Goal: Task Accomplishment & Management: Manage account settings

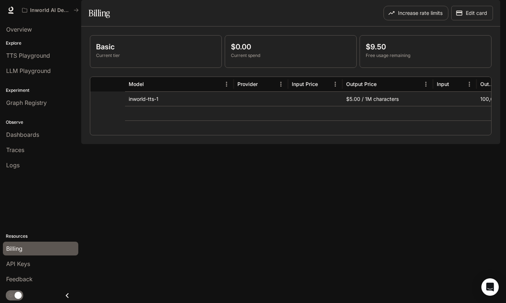
scroll to position [0, 192]
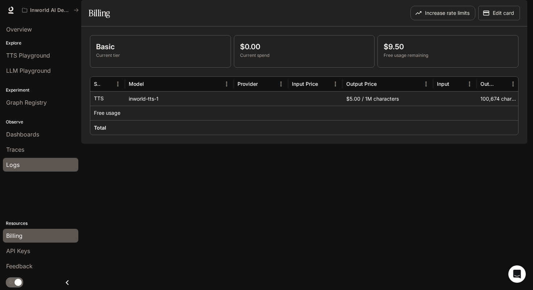
click at [27, 165] on div "Logs" at bounding box center [40, 165] width 69 height 9
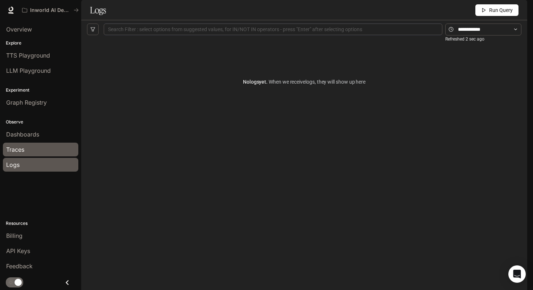
click at [34, 150] on div "Traces" at bounding box center [40, 149] width 69 height 9
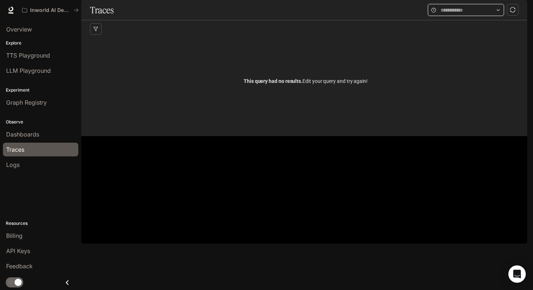
click at [455, 14] on input "text" at bounding box center [465, 10] width 51 height 8
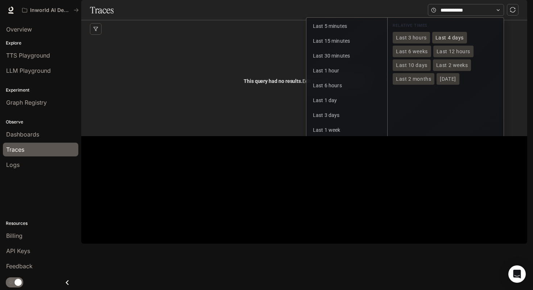
click at [455, 43] on button "Last 4 days" at bounding box center [449, 38] width 35 height 12
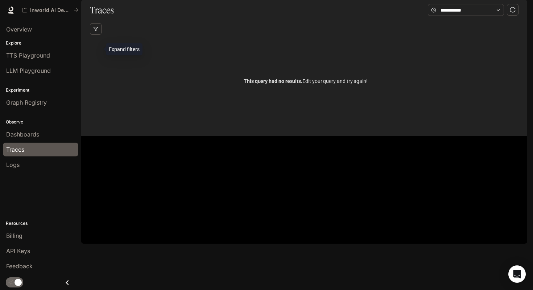
click at [100, 35] on button "button" at bounding box center [96, 29] width 12 height 12
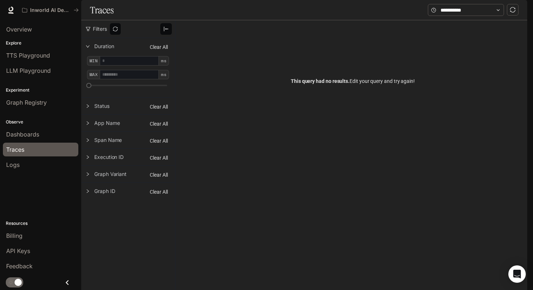
click at [102, 50] on span "Duration" at bounding box center [132, 46] width 76 height 7
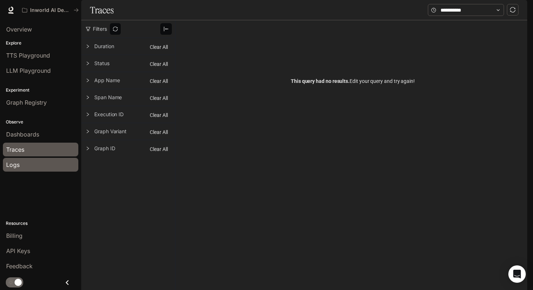
click at [52, 169] on link "Logs" at bounding box center [40, 165] width 75 height 14
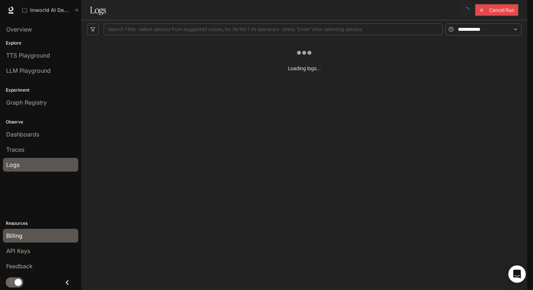
click at [34, 232] on div "Billing" at bounding box center [40, 236] width 69 height 9
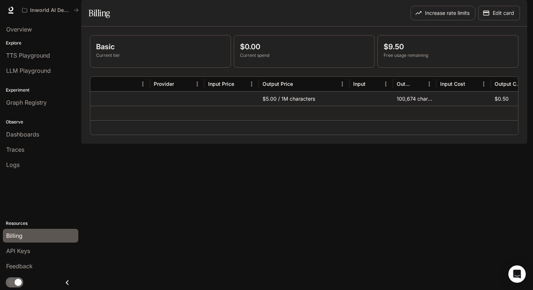
scroll to position [0, 42]
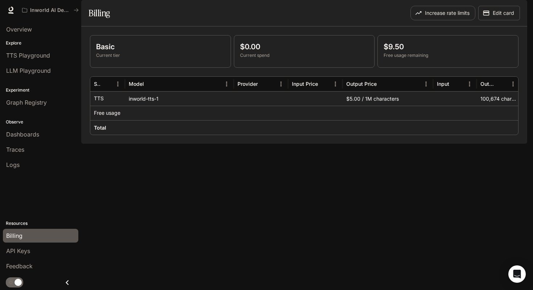
click at [116, 52] on p "Basic" at bounding box center [160, 46] width 129 height 11
